Goal: Task Accomplishment & Management: Use online tool/utility

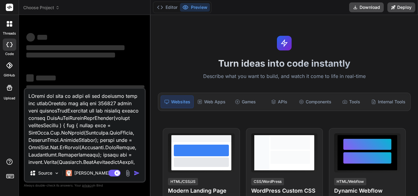
type textarea "x"
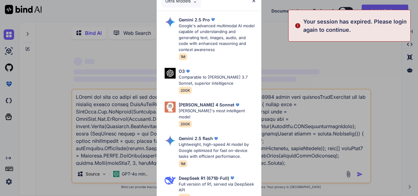
click at [359, 175] on div "Ultra Models Gemini 2.5 Pro Google's advanced multimodal AI model capable of un…" at bounding box center [209, 98] width 418 height 196
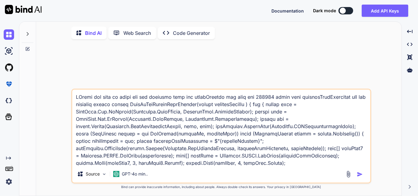
type textarea "x"
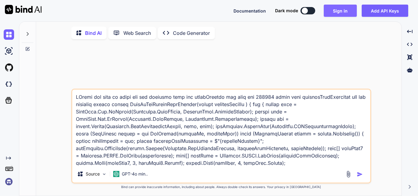
click at [333, 12] on button "Sign in" at bounding box center [340, 11] width 33 height 12
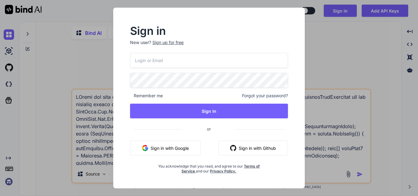
type input "cat@yopmail.com"
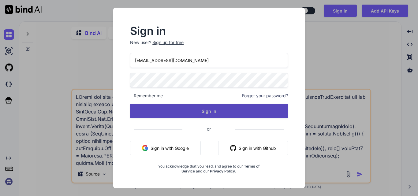
click at [192, 113] on button "Sign In" at bounding box center [209, 111] width 158 height 15
click at [207, 109] on button "Sign In" at bounding box center [209, 111] width 158 height 15
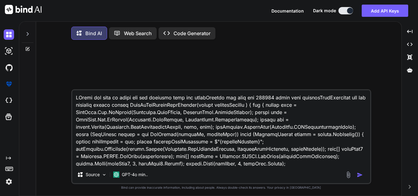
click at [360, 176] on img "button" at bounding box center [360, 175] width 6 height 6
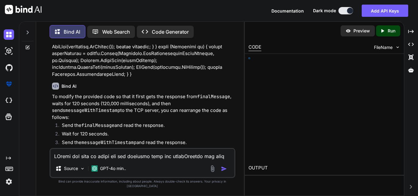
scroll to position [249, 0]
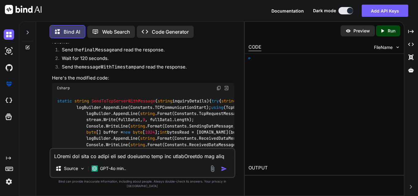
type textarea "x"
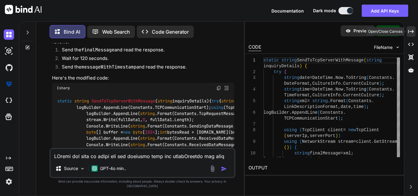
click at [410, 34] on div "Created with Pixso." at bounding box center [411, 31] width 9 height 10
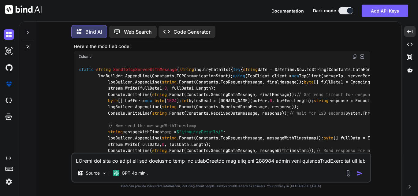
scroll to position [214, 0]
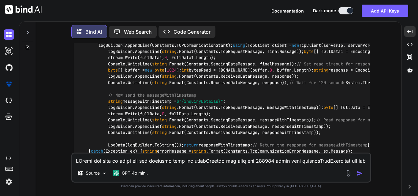
copy code "LinkDescriptionFormat"
